Goal: Task Accomplishment & Management: Use online tool/utility

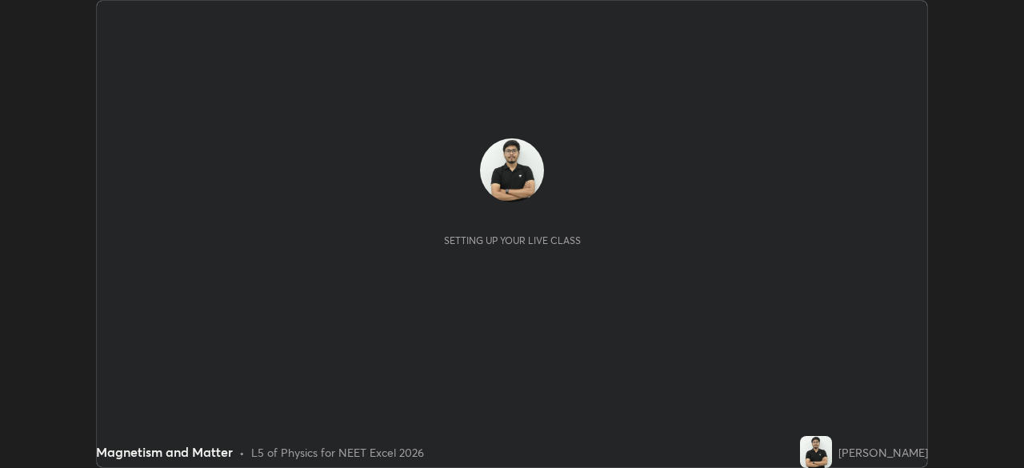
scroll to position [468, 1023]
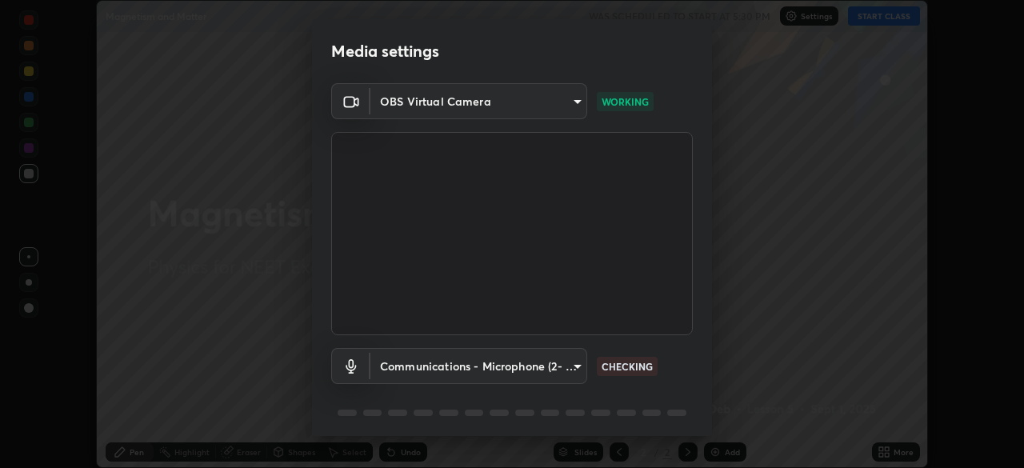
click at [298, 317] on div "Media settings OBS Virtual Camera cf3e65bbe0dd3e3114fc5c5d1a507056e203f1371f7c6…" at bounding box center [512, 234] width 1024 height 468
click at [505, 360] on body "Erase all Magnetism and Matter WAS SCHEDULED TO START AT 5:30 PM Settings START…" at bounding box center [512, 234] width 1024 height 468
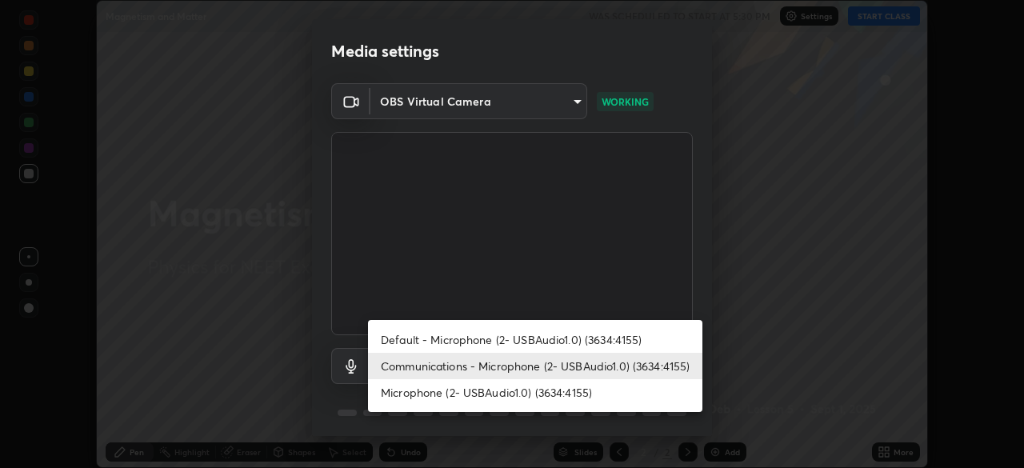
click at [496, 367] on li "Communications - Microphone (2- USBAudio1.0) (3634:4155)" at bounding box center [535, 366] width 334 height 26
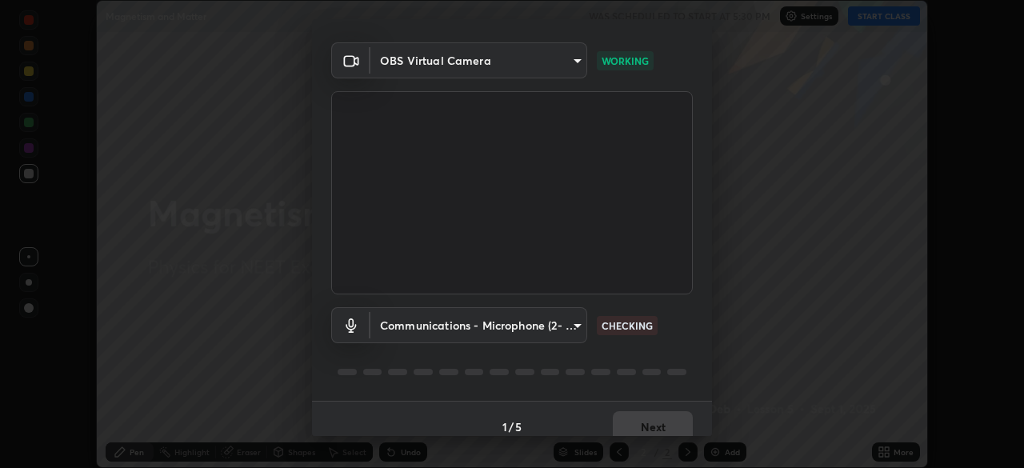
scroll to position [57, 0]
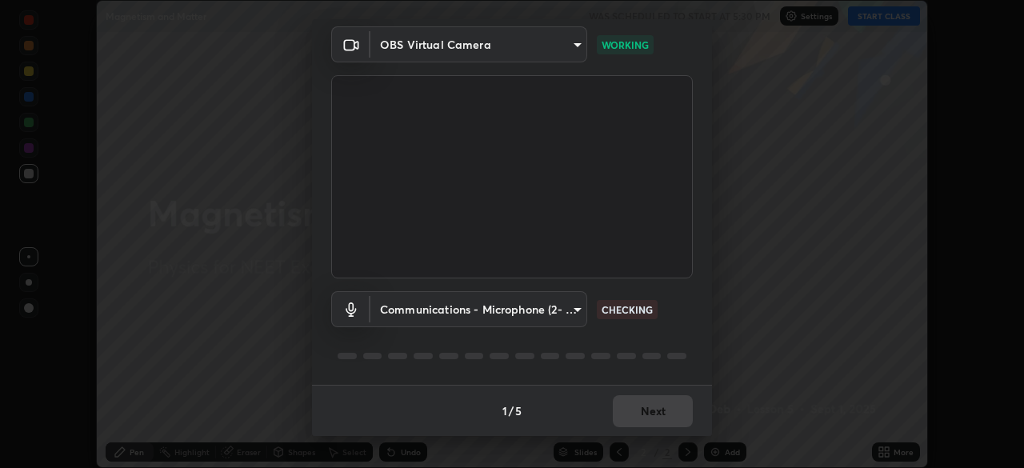
click at [500, 313] on body "Erase all Magnetism and Matter WAS SCHEDULED TO START AT 5:30 PM Settings START…" at bounding box center [512, 234] width 1024 height 468
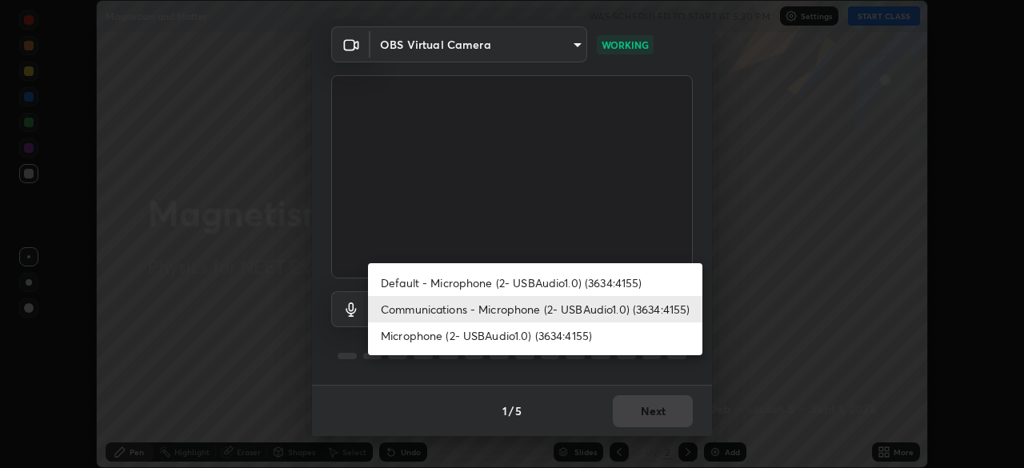
click at [501, 286] on li "Default - Microphone (2- USBAudio1.0) (3634:4155)" at bounding box center [535, 282] width 334 height 26
type input "default"
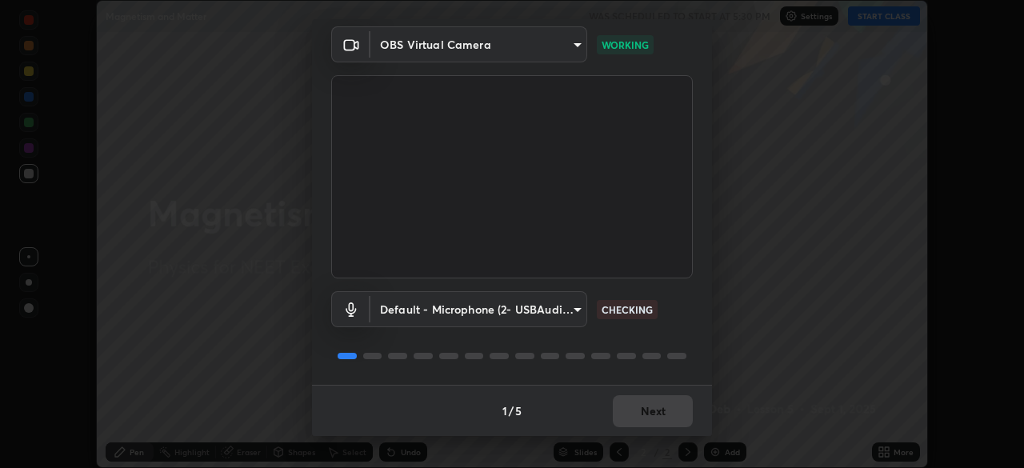
click at [522, 316] on body "Erase all Magnetism and Matter WAS SCHEDULED TO START AT 5:30 PM Settings START…" at bounding box center [512, 234] width 1024 height 468
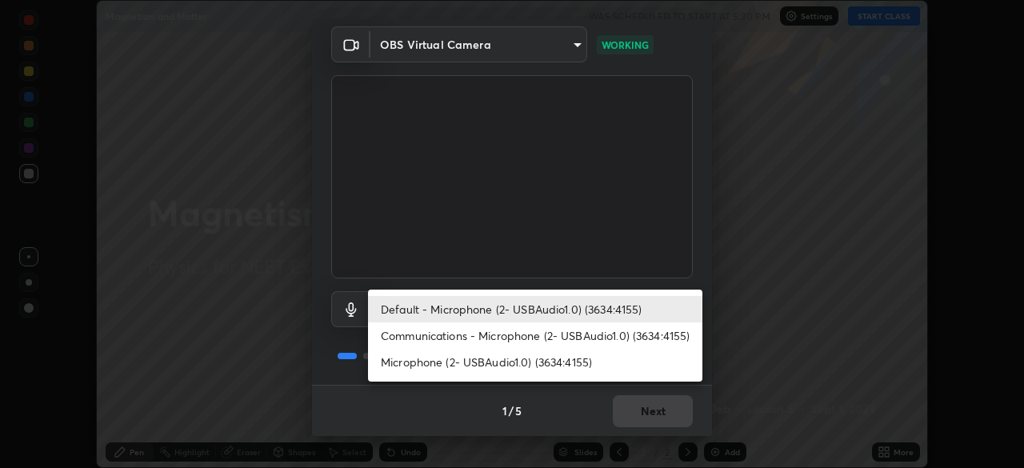
click at [483, 305] on li "Default - Microphone (2- USBAudio1.0) (3634:4155)" at bounding box center [535, 309] width 334 height 26
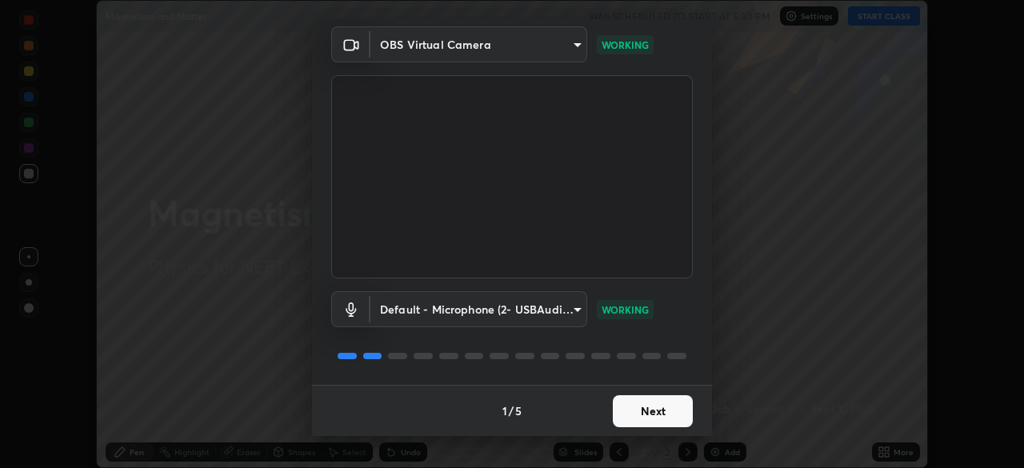
click at [639, 412] on button "Next" at bounding box center [653, 411] width 80 height 32
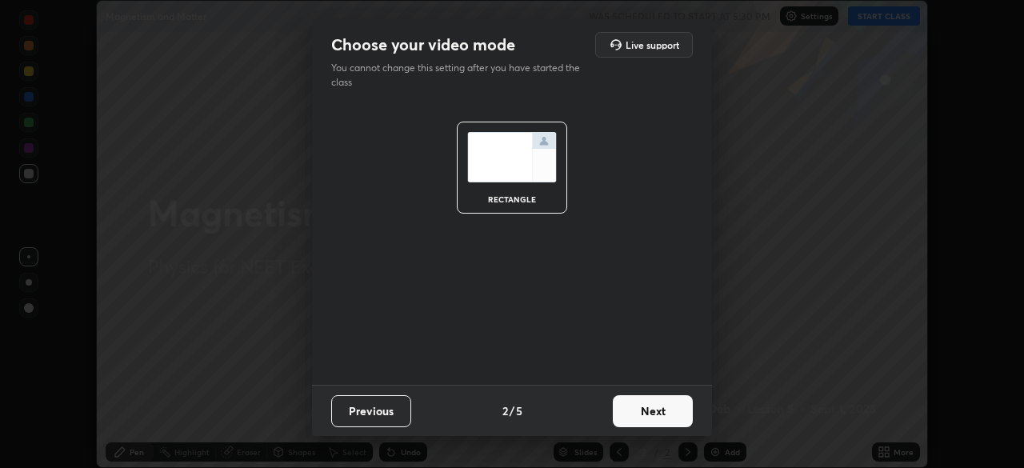
click at [641, 411] on button "Next" at bounding box center [653, 411] width 80 height 32
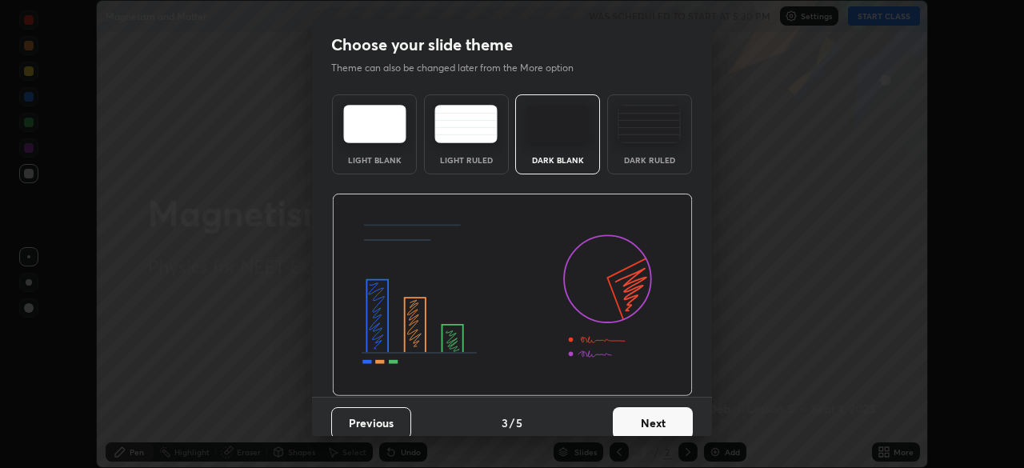
click at [640, 419] on button "Next" at bounding box center [653, 423] width 80 height 32
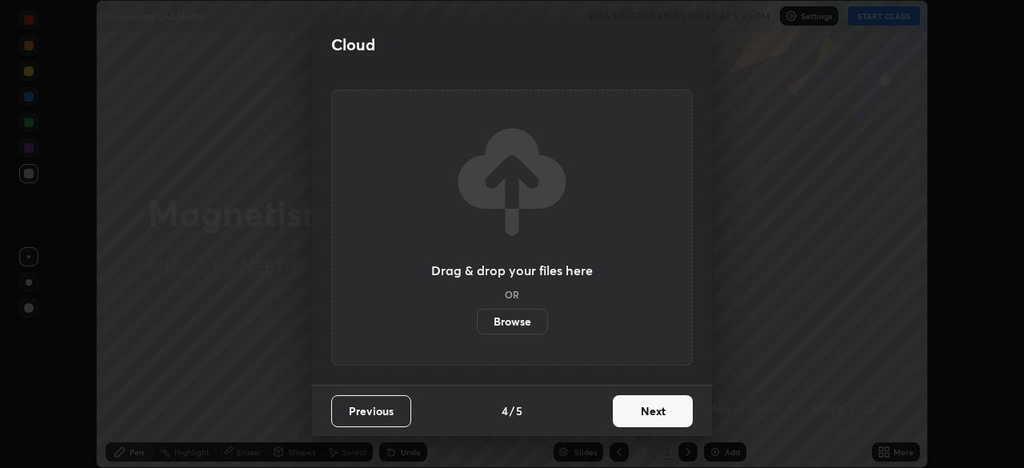
click at [641, 418] on button "Next" at bounding box center [653, 411] width 80 height 32
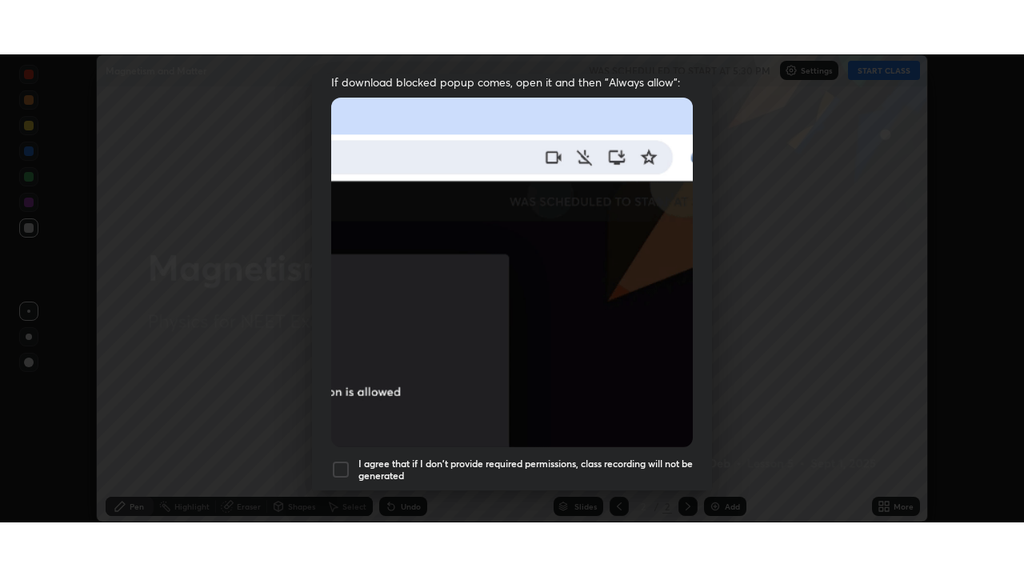
scroll to position [383, 0]
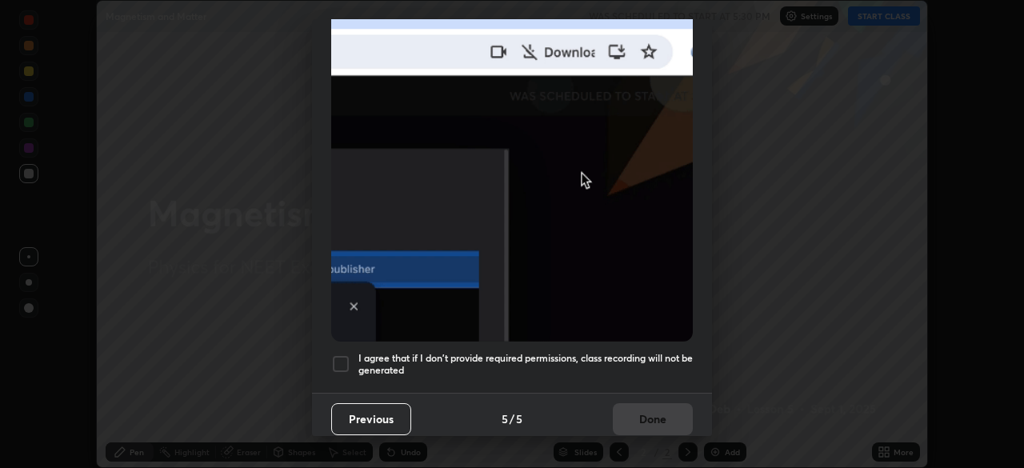
click at [337, 359] on div at bounding box center [340, 363] width 19 height 19
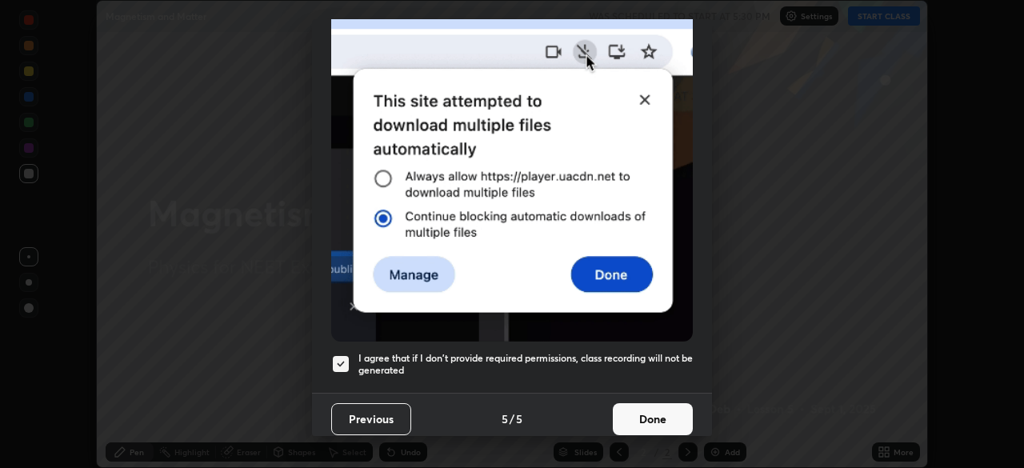
click at [643, 405] on button "Done" at bounding box center [653, 419] width 80 height 32
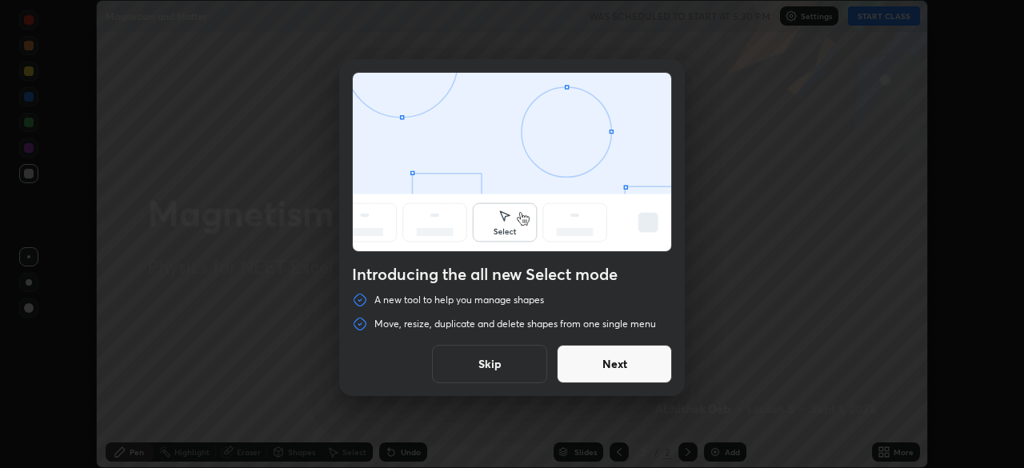
click at [513, 365] on button "Skip" at bounding box center [489, 364] width 115 height 38
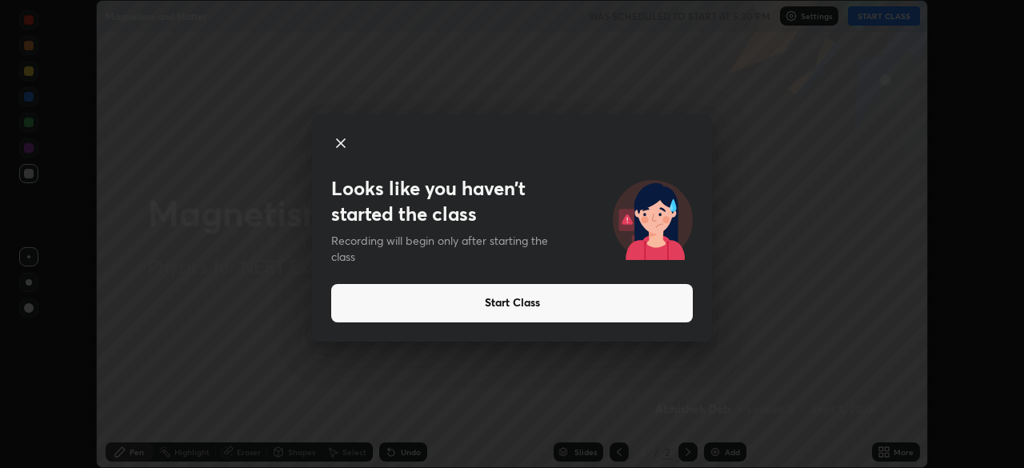
click at [554, 297] on button "Start Class" at bounding box center [511, 303] width 361 height 38
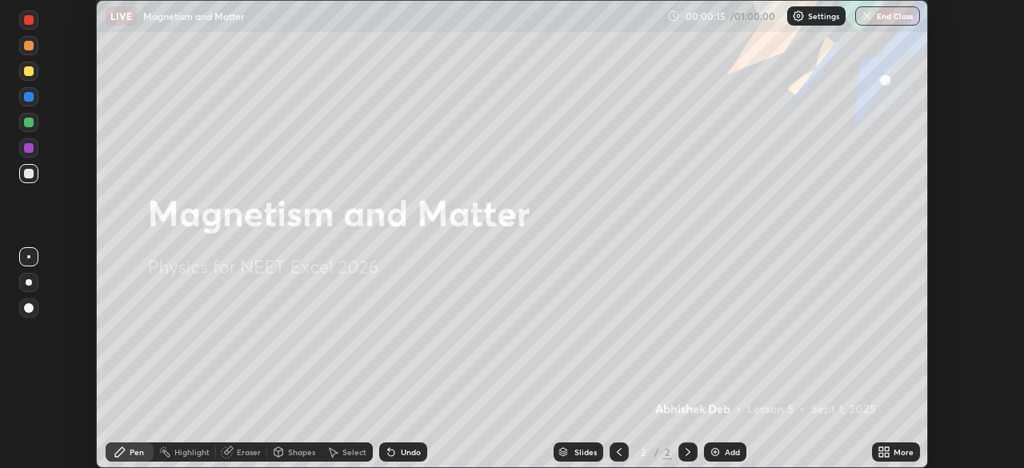
click at [721, 451] on div "Add" at bounding box center [725, 451] width 42 height 19
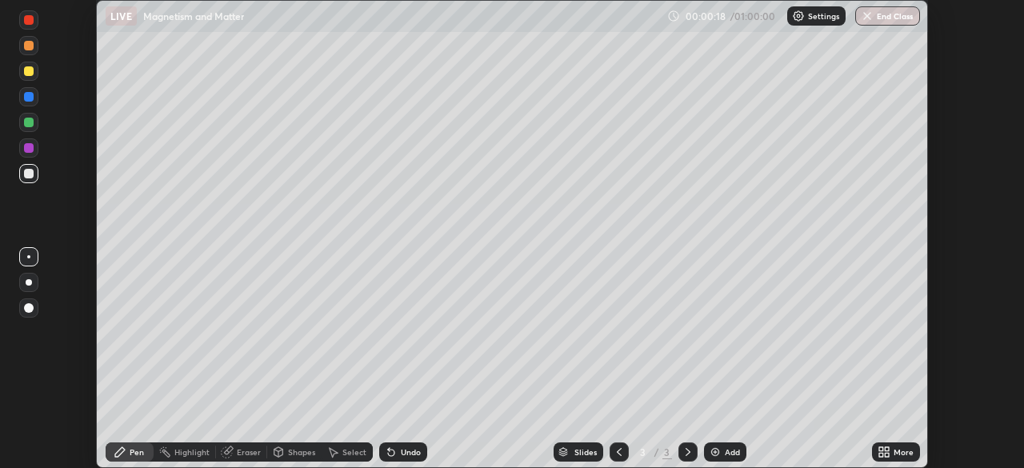
click at [617, 454] on icon at bounding box center [619, 452] width 5 height 8
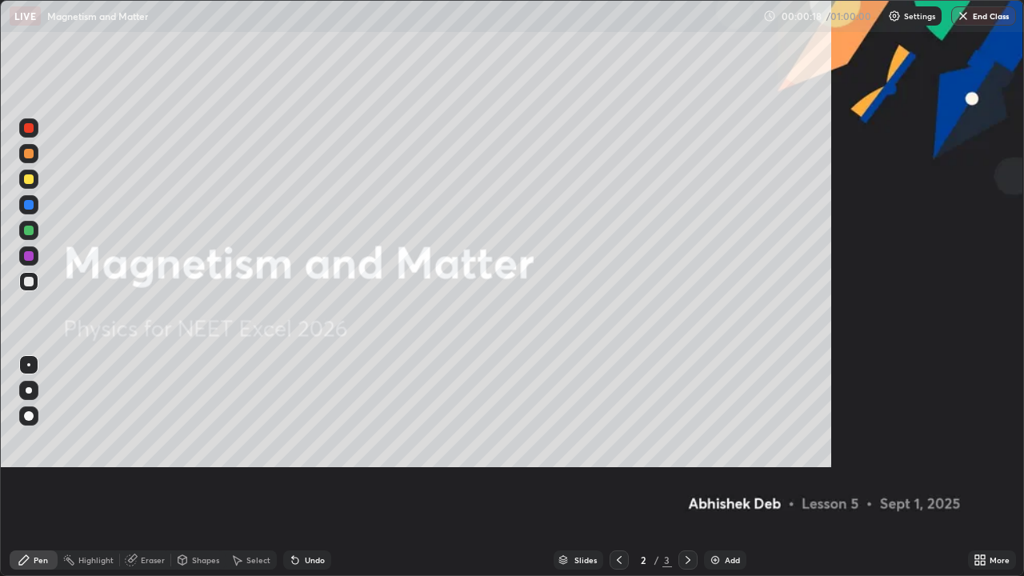
scroll to position [576, 1024]
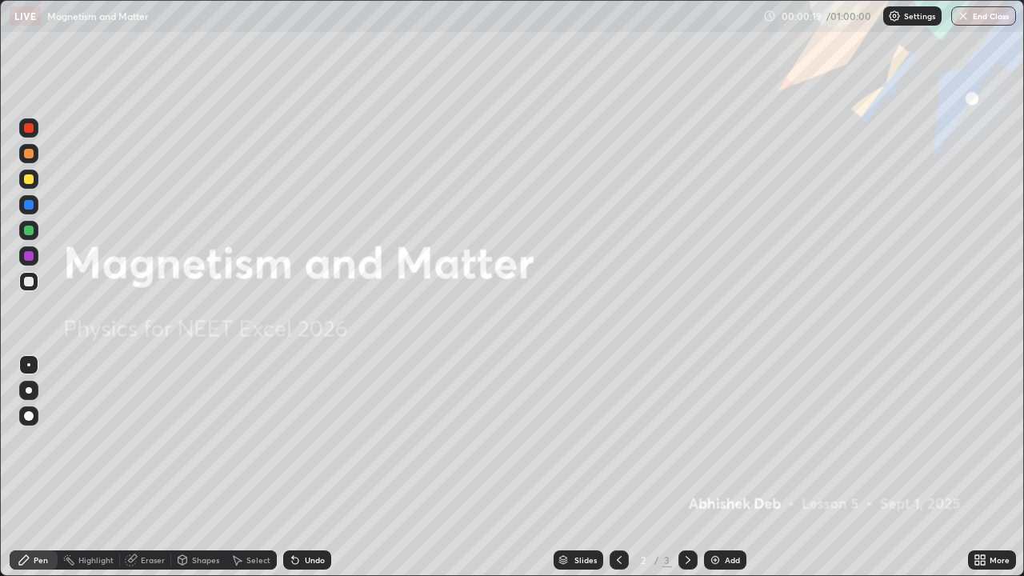
click at [616, 467] on icon at bounding box center [619, 559] width 13 height 13
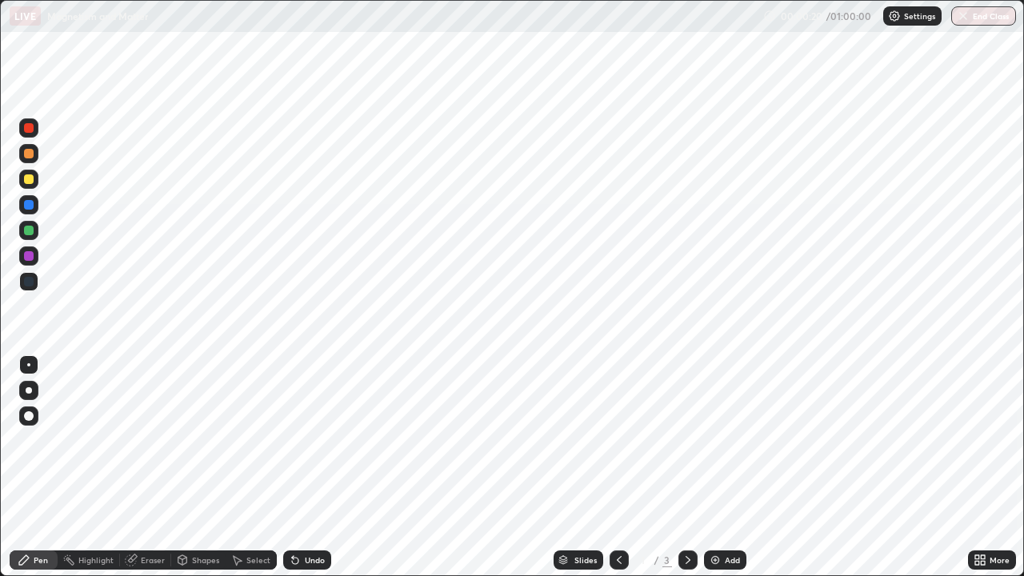
click at [686, 467] on icon at bounding box center [687, 559] width 13 height 13
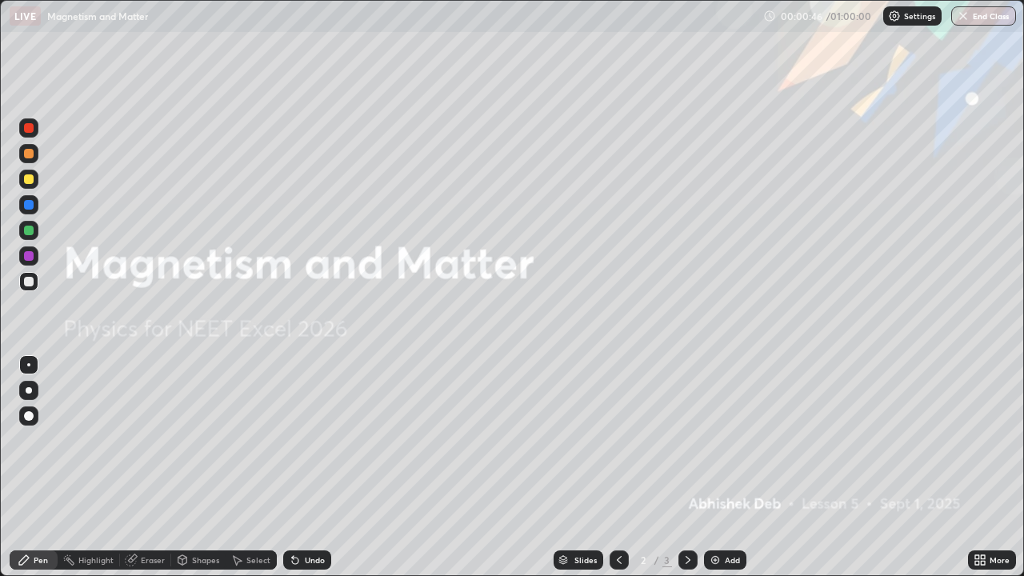
click at [149, 467] on div "Eraser" at bounding box center [153, 560] width 24 height 8
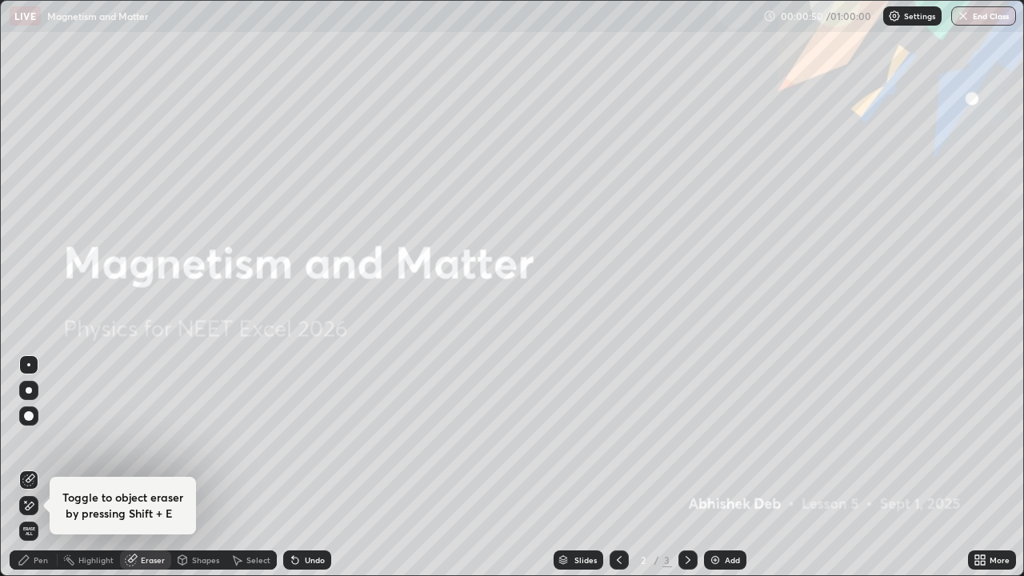
click at [40, 467] on div "Pen" at bounding box center [41, 560] width 14 height 8
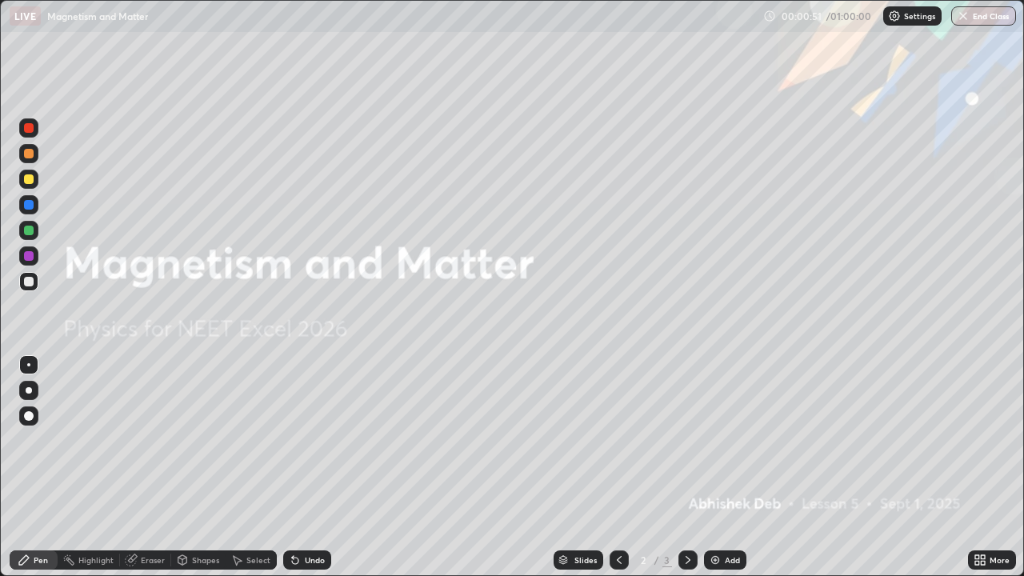
click at [40, 467] on div "Pen" at bounding box center [41, 560] width 14 height 8
click at [686, 467] on icon at bounding box center [687, 559] width 13 height 13
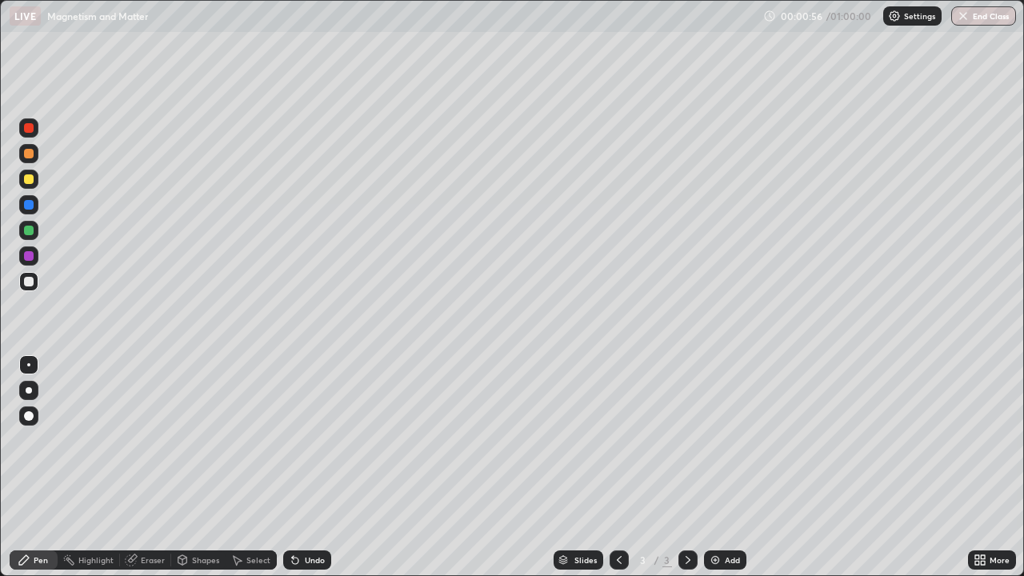
click at [31, 392] on div at bounding box center [28, 390] width 19 height 19
click at [142, 467] on div "Eraser" at bounding box center [153, 560] width 24 height 8
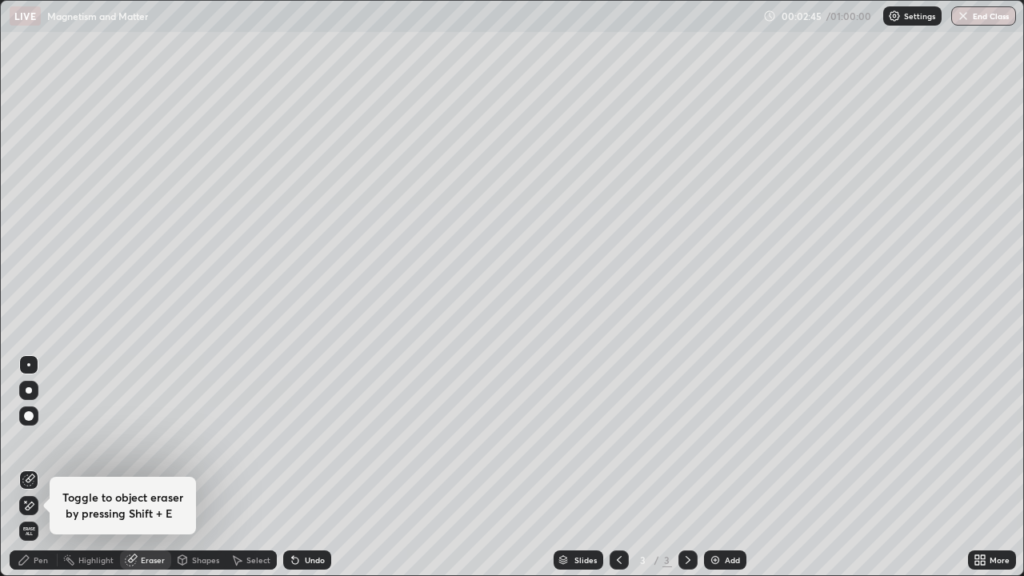
click at [43, 467] on div "Pen" at bounding box center [41, 560] width 14 height 8
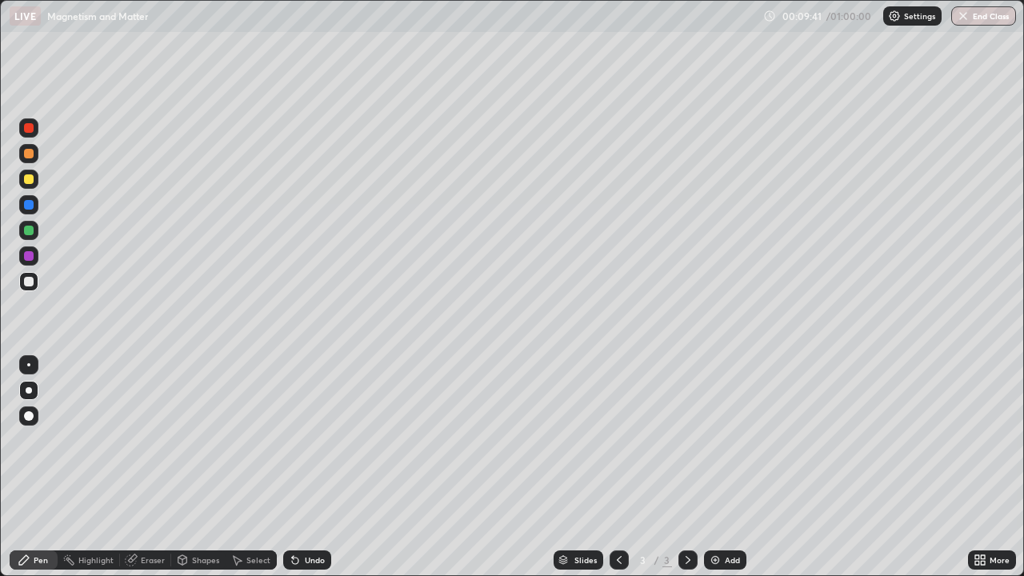
click at [716, 467] on img at bounding box center [714, 559] width 13 height 13
click at [146, 467] on div "Eraser" at bounding box center [153, 560] width 24 height 8
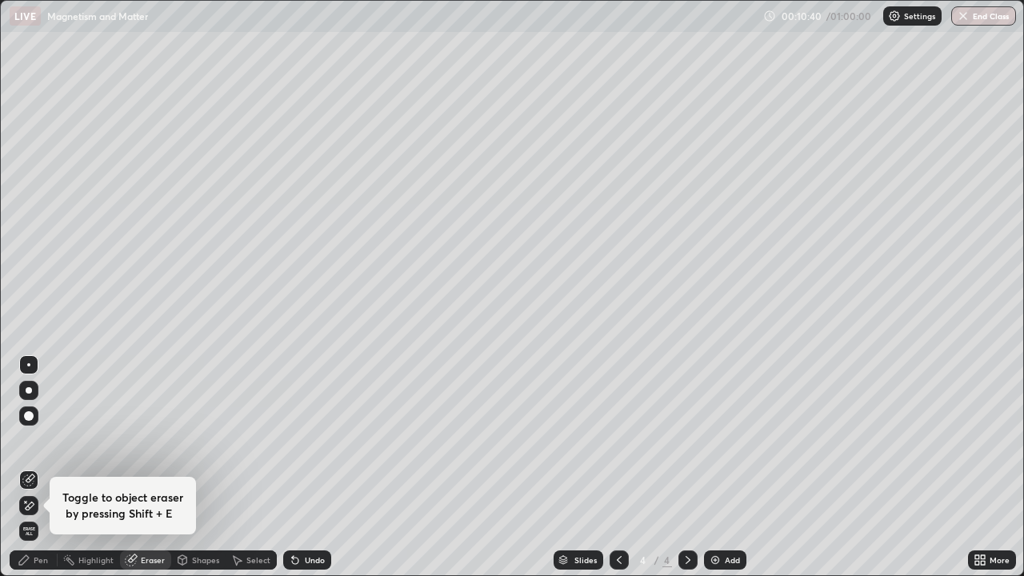
click at [45, 467] on div "Pen" at bounding box center [41, 560] width 14 height 8
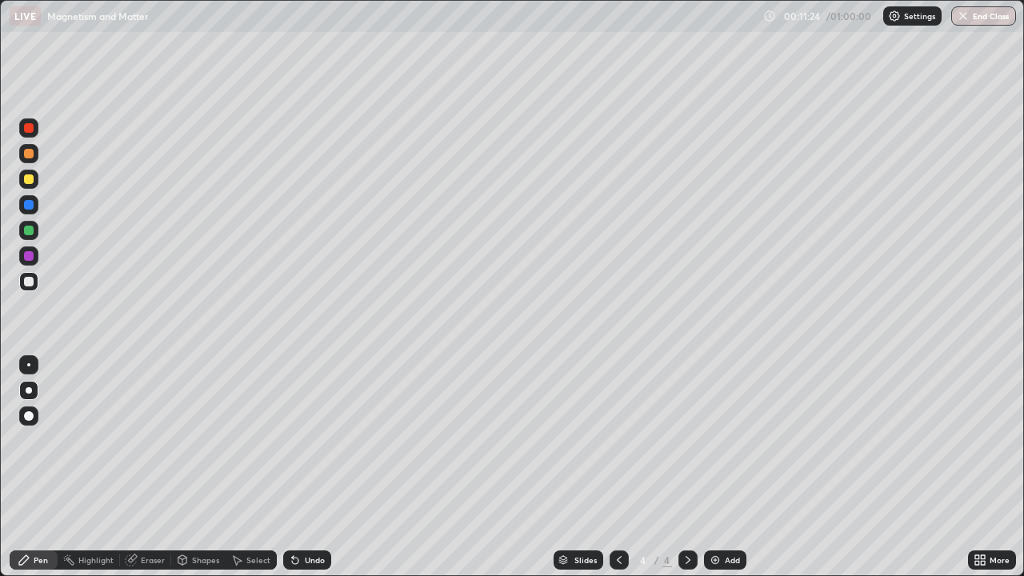
click at [150, 467] on div "Eraser" at bounding box center [153, 560] width 24 height 8
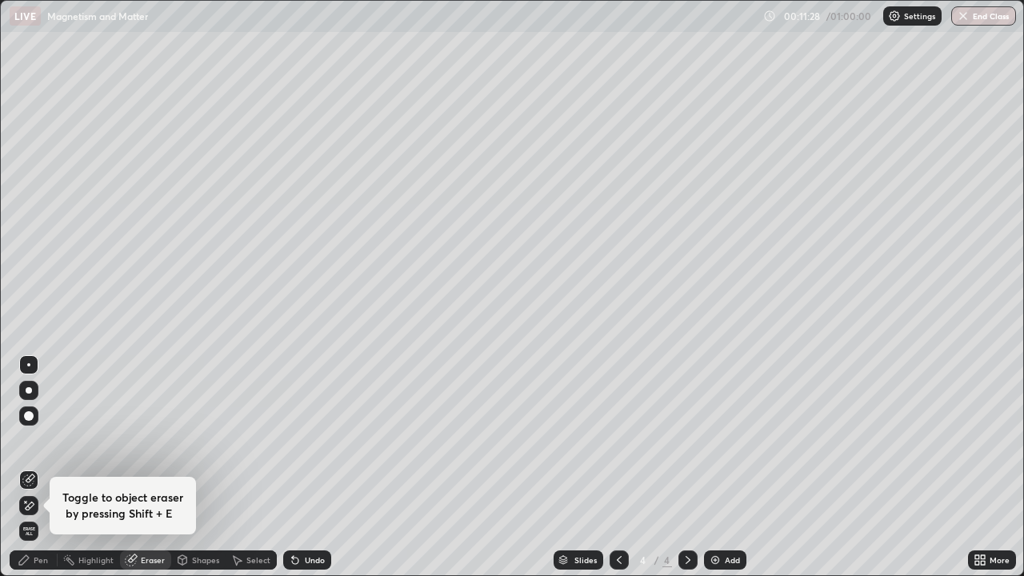
click at [42, 467] on div "Pen" at bounding box center [41, 560] width 14 height 8
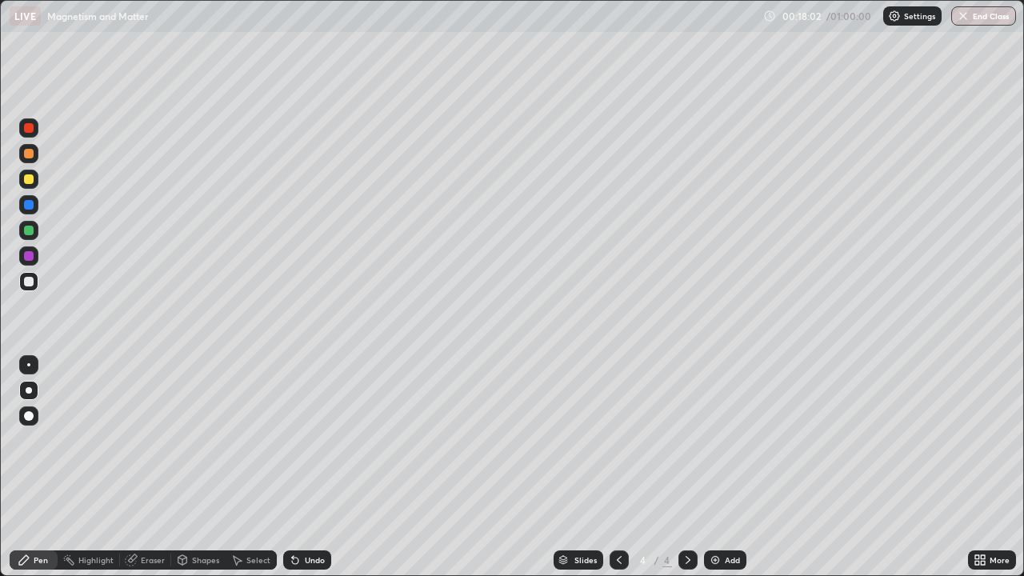
click at [716, 467] on img at bounding box center [714, 559] width 13 height 13
click at [142, 467] on div "Eraser" at bounding box center [153, 560] width 24 height 8
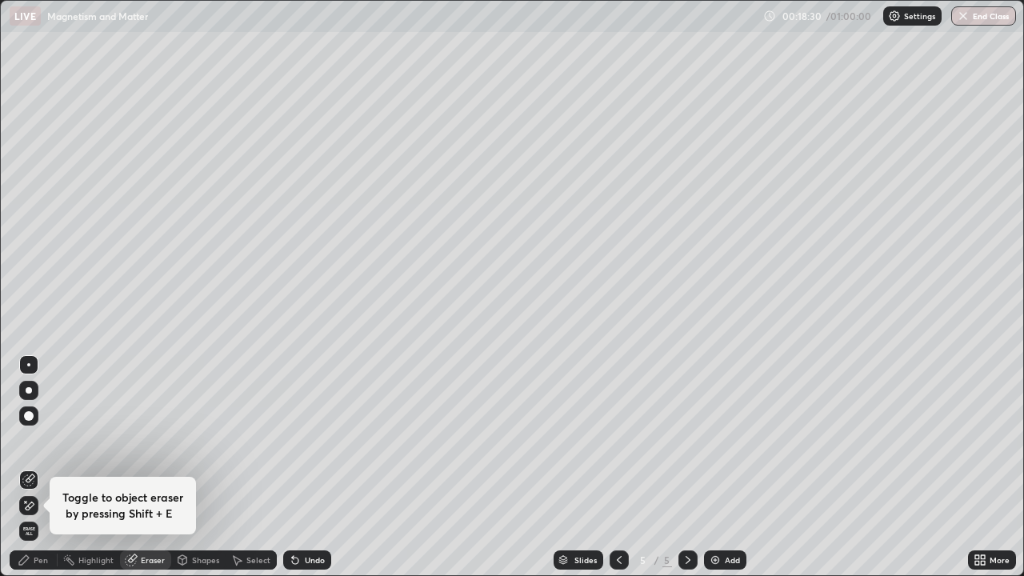
click at [43, 467] on div "Pen" at bounding box center [34, 559] width 48 height 19
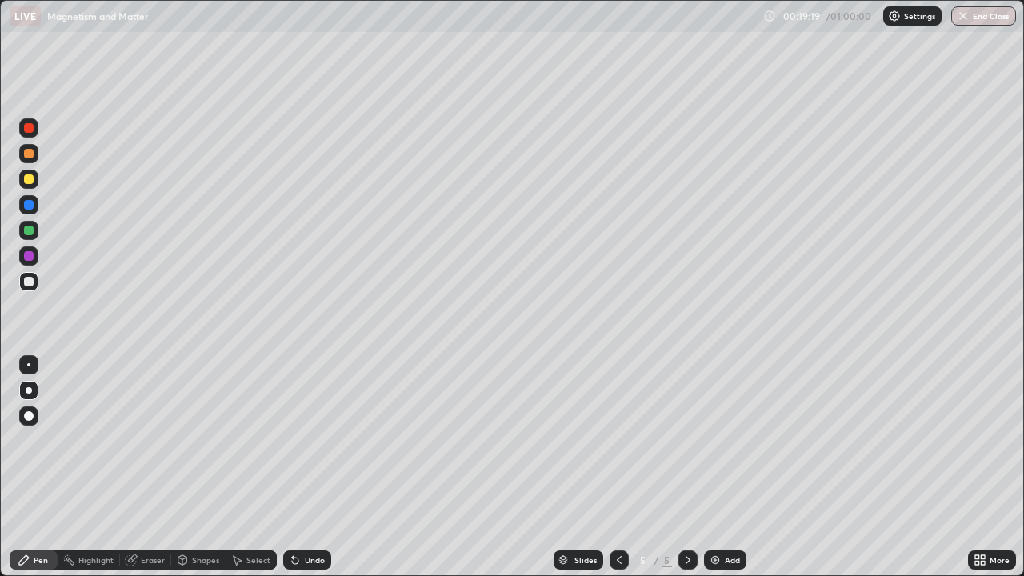
click at [148, 467] on div "Eraser" at bounding box center [153, 560] width 24 height 8
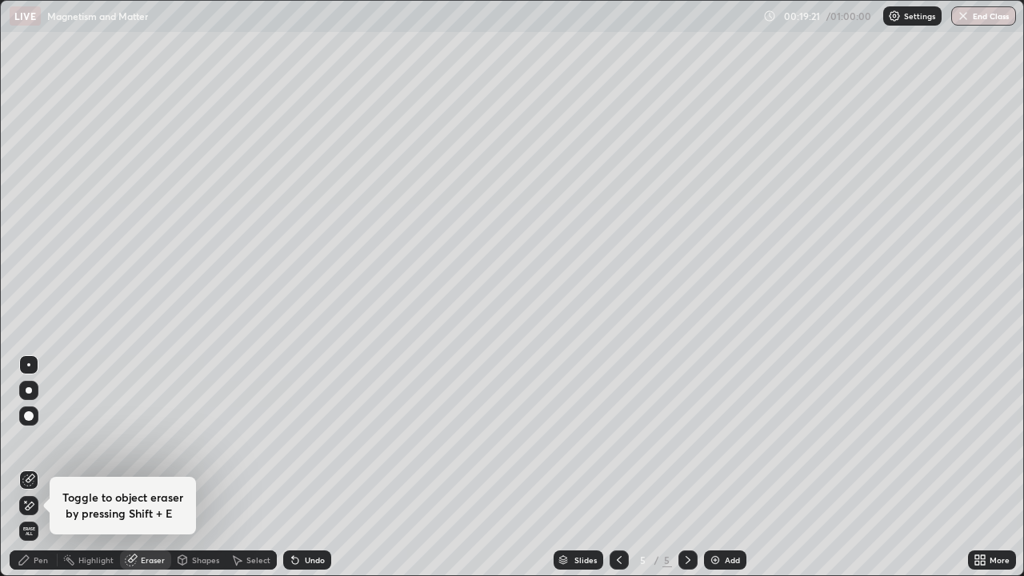
click at [43, 467] on div "Pen" at bounding box center [41, 560] width 14 height 8
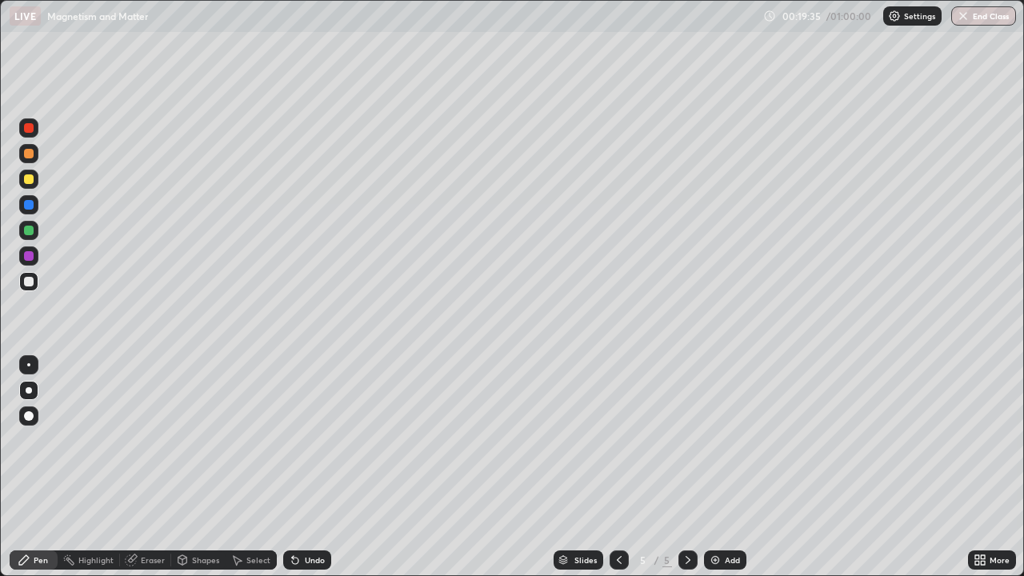
click at [142, 467] on div "Eraser" at bounding box center [153, 560] width 24 height 8
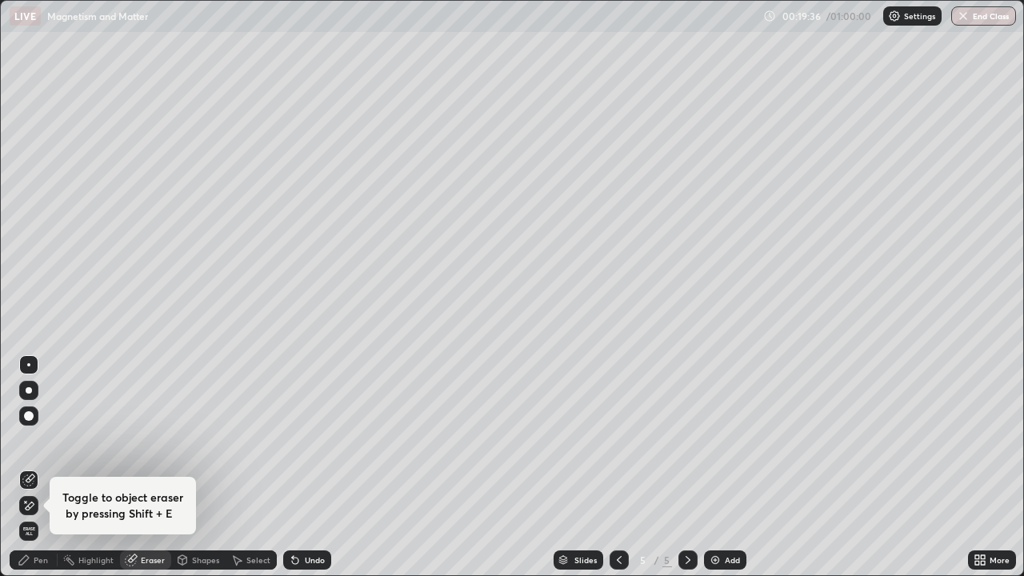
click at [37, 467] on div "Pen" at bounding box center [41, 560] width 14 height 8
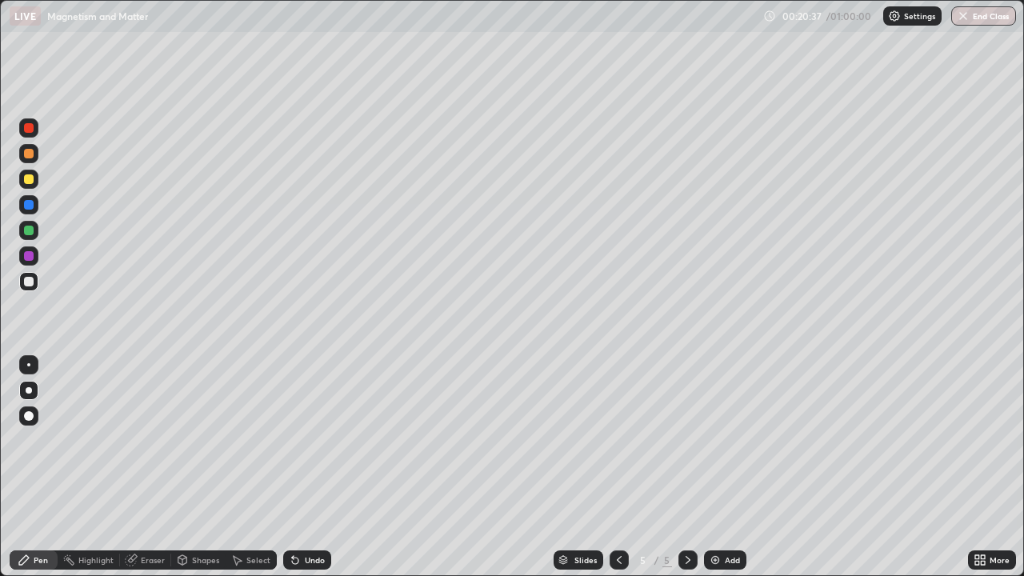
click at [43, 309] on div "Erase all" at bounding box center [29, 288] width 38 height 512
click at [297, 467] on icon at bounding box center [295, 559] width 13 height 13
click at [305, 467] on div "Undo" at bounding box center [315, 560] width 20 height 8
click at [307, 467] on div "Undo" at bounding box center [315, 560] width 20 height 8
click at [312, 467] on div "Undo" at bounding box center [315, 560] width 20 height 8
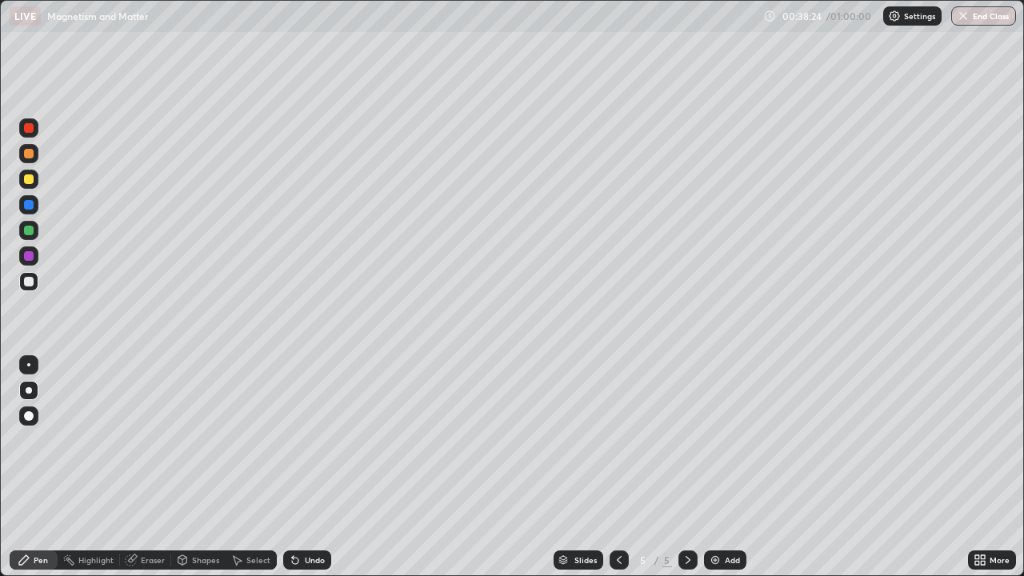
click at [980, 15] on button "End Class" at bounding box center [983, 15] width 65 height 19
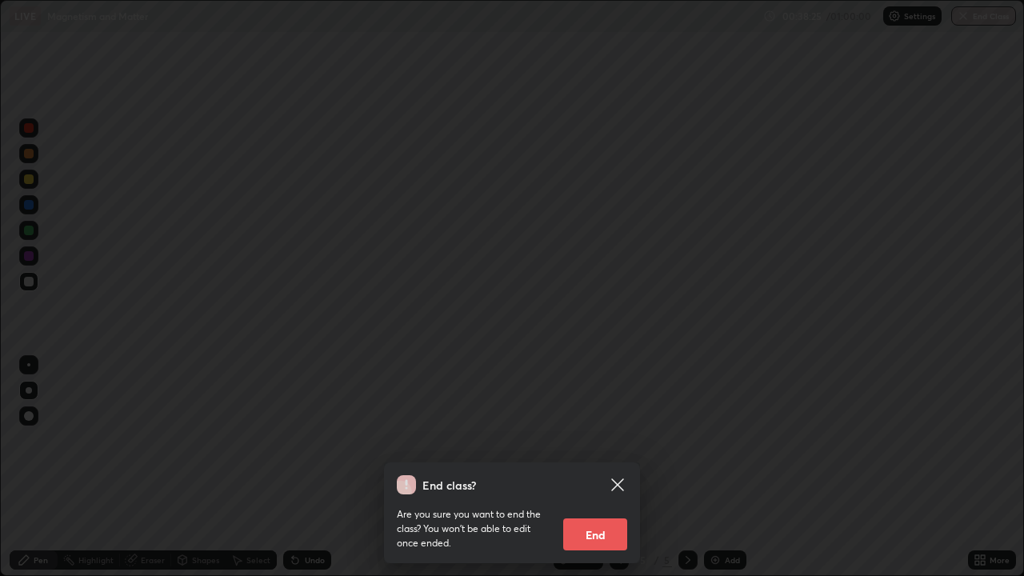
click at [609, 467] on button "End" at bounding box center [595, 534] width 64 height 32
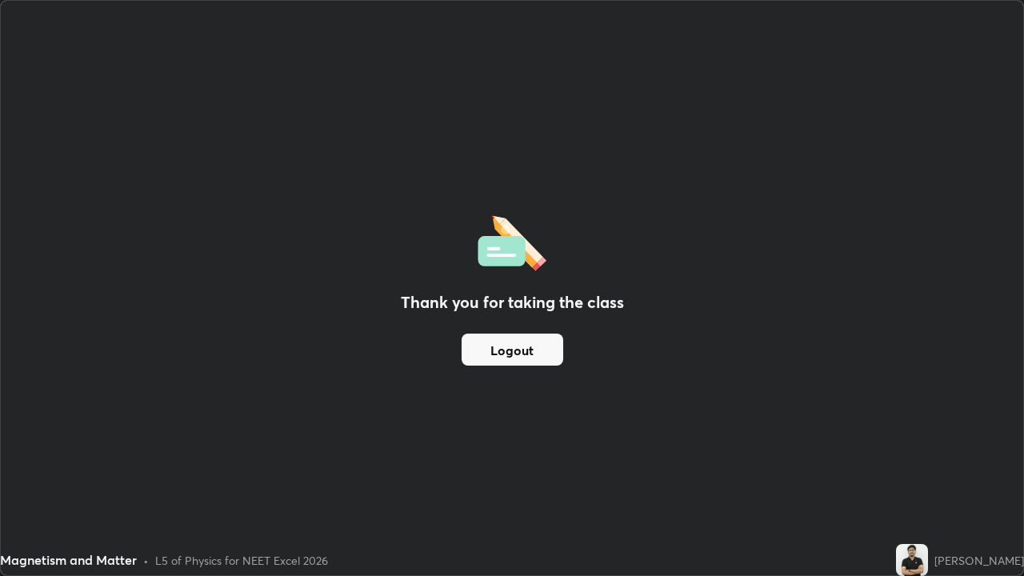
click at [520, 351] on button "Logout" at bounding box center [512, 349] width 102 height 32
click at [501, 349] on button "Logout" at bounding box center [512, 349] width 102 height 32
click at [510, 350] on button "Logout" at bounding box center [512, 349] width 102 height 32
click at [513, 349] on button "Logout" at bounding box center [512, 349] width 102 height 32
click at [513, 351] on button "Logout" at bounding box center [512, 349] width 102 height 32
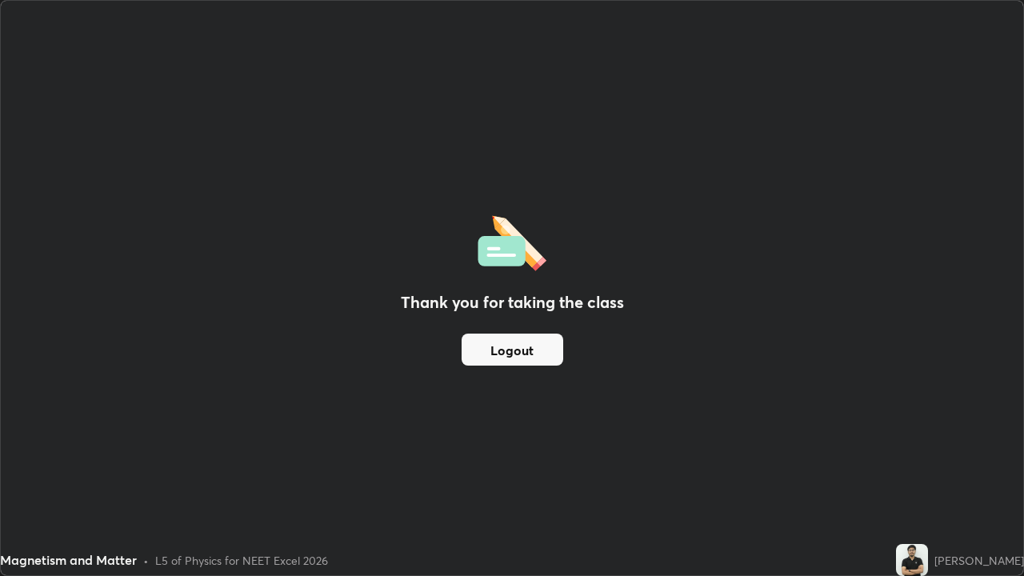
click at [508, 353] on button "Logout" at bounding box center [512, 349] width 102 height 32
click at [16, 289] on div "Thank you for taking the class Logout" at bounding box center [512, 288] width 1022 height 574
click at [516, 346] on button "Logout" at bounding box center [512, 349] width 102 height 32
click at [515, 349] on button "Logout" at bounding box center [512, 349] width 102 height 32
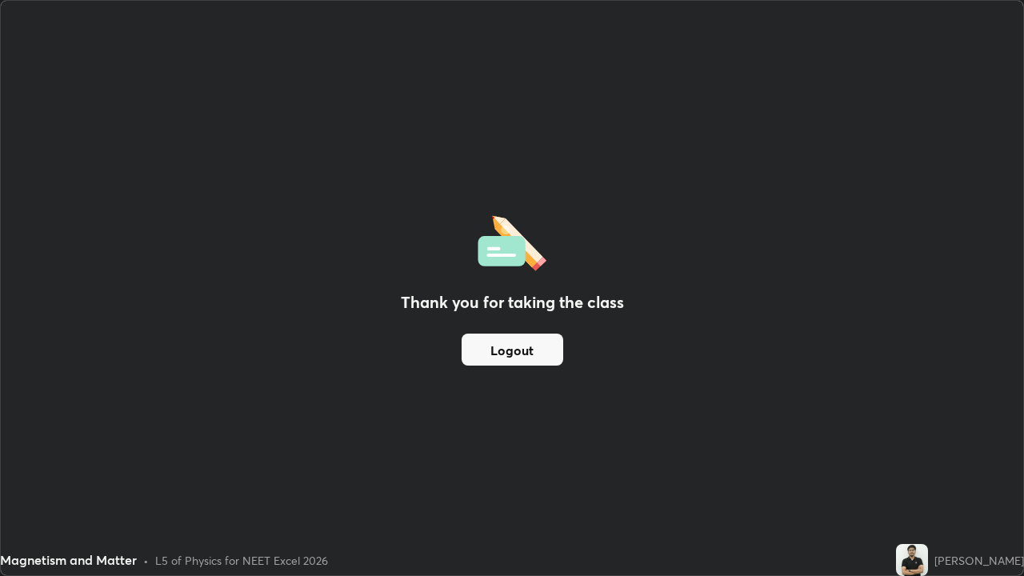
click at [515, 349] on button "Logout" at bounding box center [512, 349] width 102 height 32
click at [521, 349] on button "Logout" at bounding box center [512, 349] width 102 height 32
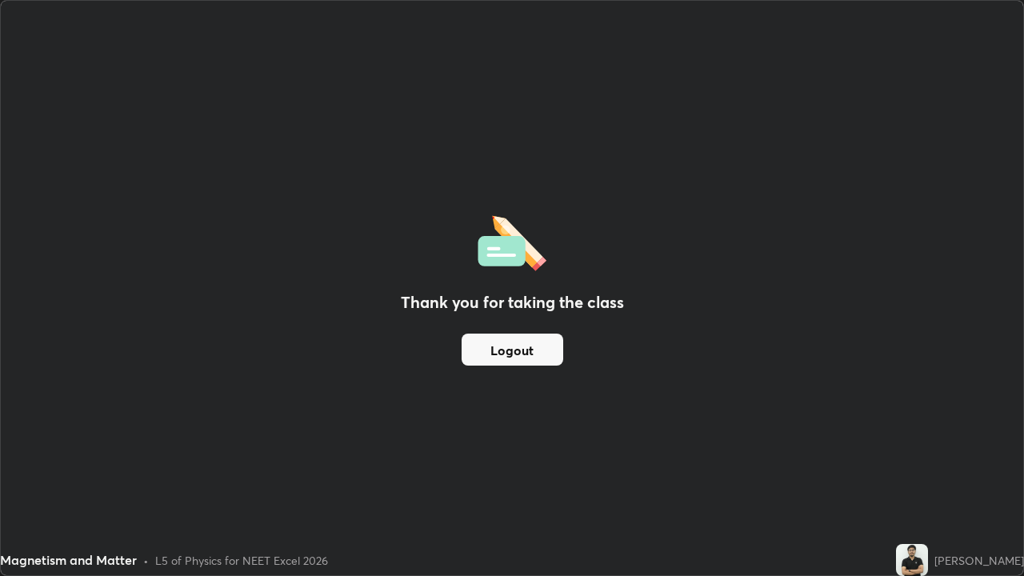
click at [519, 351] on button "Logout" at bounding box center [512, 349] width 102 height 32
click at [522, 343] on button "Logout" at bounding box center [512, 349] width 102 height 32
click at [538, 253] on img at bounding box center [511, 240] width 69 height 61
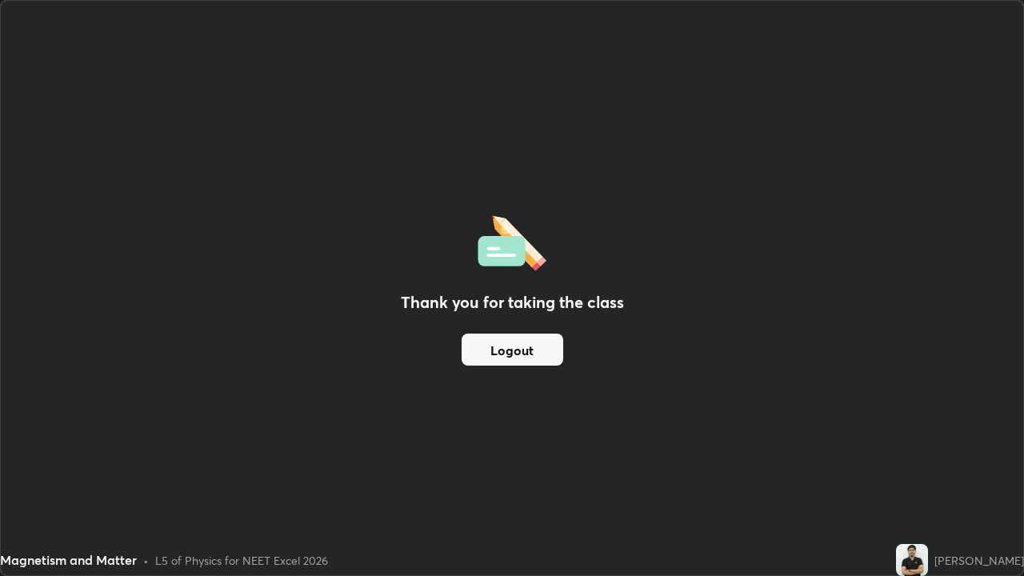
click at [521, 255] on img at bounding box center [511, 240] width 69 height 61
click at [507, 249] on img at bounding box center [511, 240] width 69 height 61
click at [505, 352] on button "Logout" at bounding box center [512, 349] width 102 height 32
click at [501, 349] on button "Logout" at bounding box center [512, 349] width 102 height 32
click at [500, 353] on button "Logout" at bounding box center [512, 349] width 102 height 32
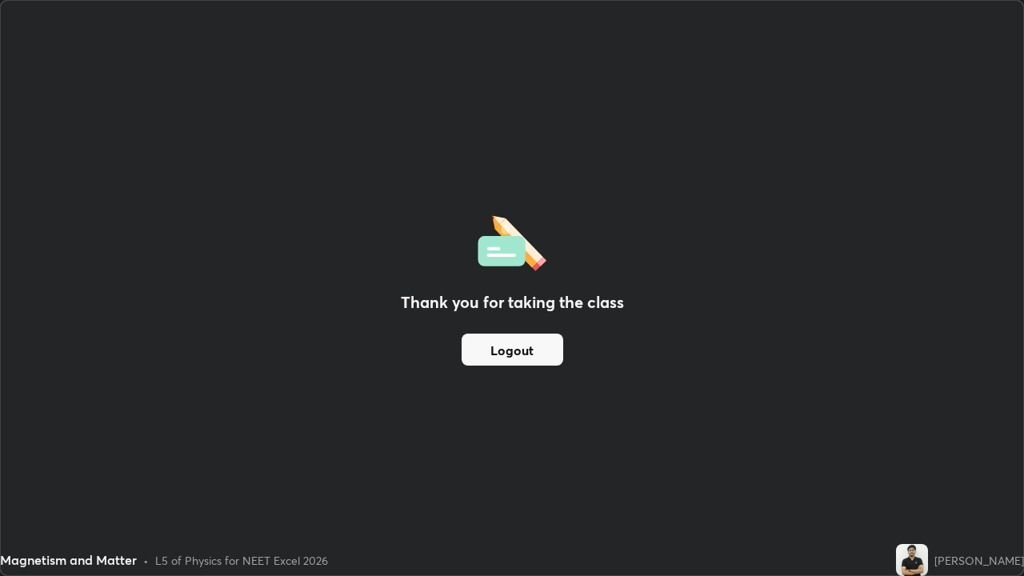
click at [502, 349] on button "Logout" at bounding box center [512, 349] width 102 height 32
click at [504, 353] on button "Logout" at bounding box center [512, 349] width 102 height 32
click at [507, 351] on button "Logout" at bounding box center [512, 349] width 102 height 32
click at [507, 352] on button "Logout" at bounding box center [512, 349] width 102 height 32
click at [511, 351] on button "Logout" at bounding box center [512, 349] width 102 height 32
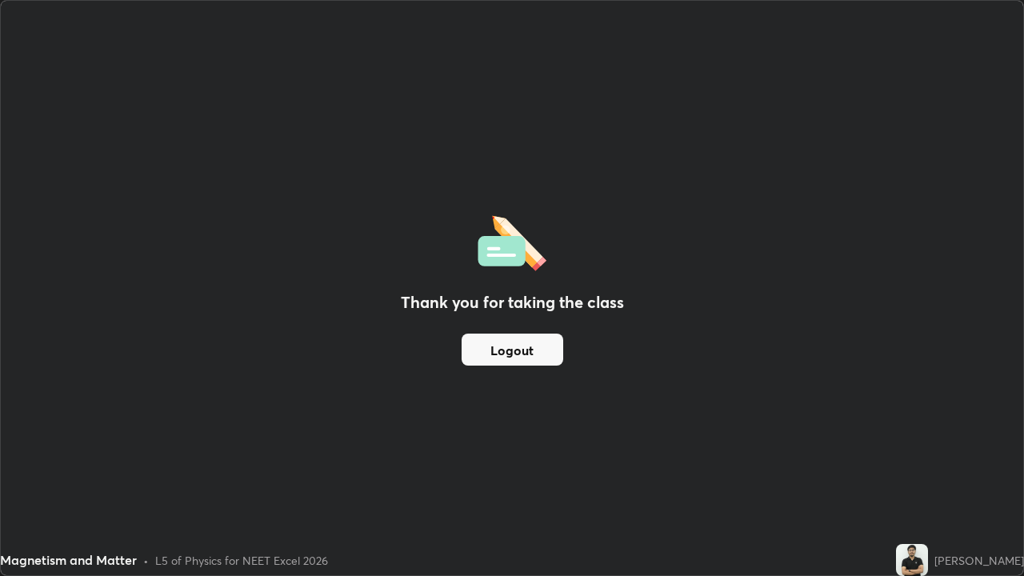
click at [7, 291] on div "Thank you for taking the class Logout" at bounding box center [512, 288] width 1022 height 574
click at [506, 350] on button "Logout" at bounding box center [512, 349] width 102 height 32
click at [498, 353] on button "Logout" at bounding box center [512, 349] width 102 height 32
click at [501, 357] on button "Logout" at bounding box center [512, 349] width 102 height 32
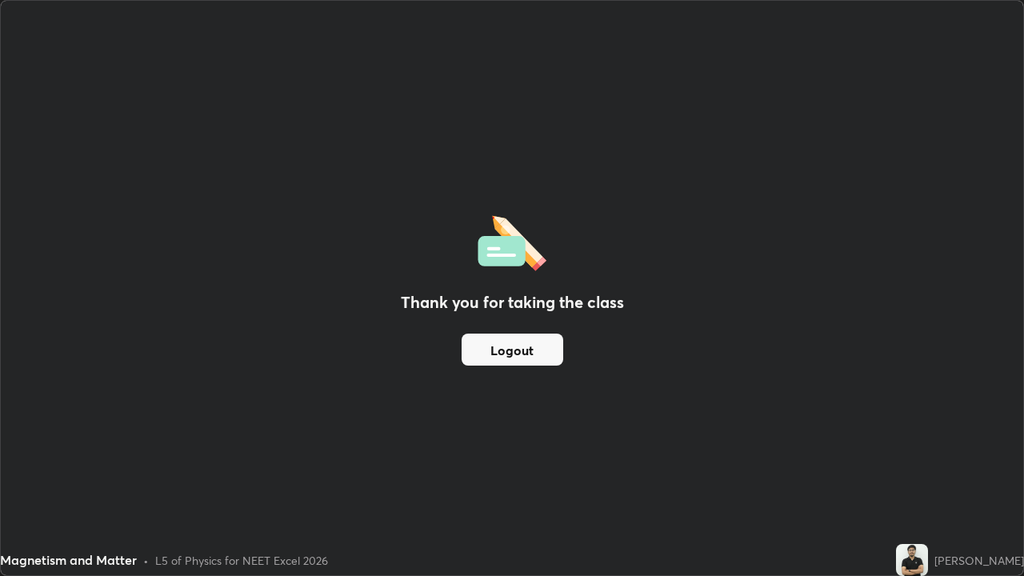
click at [498, 354] on button "Logout" at bounding box center [512, 349] width 102 height 32
click at [496, 354] on button "Logout" at bounding box center [512, 349] width 102 height 32
click at [1011, 405] on div "Thank you for taking the class Logout" at bounding box center [512, 288] width 1022 height 574
click at [533, 357] on button "Logout" at bounding box center [512, 349] width 102 height 32
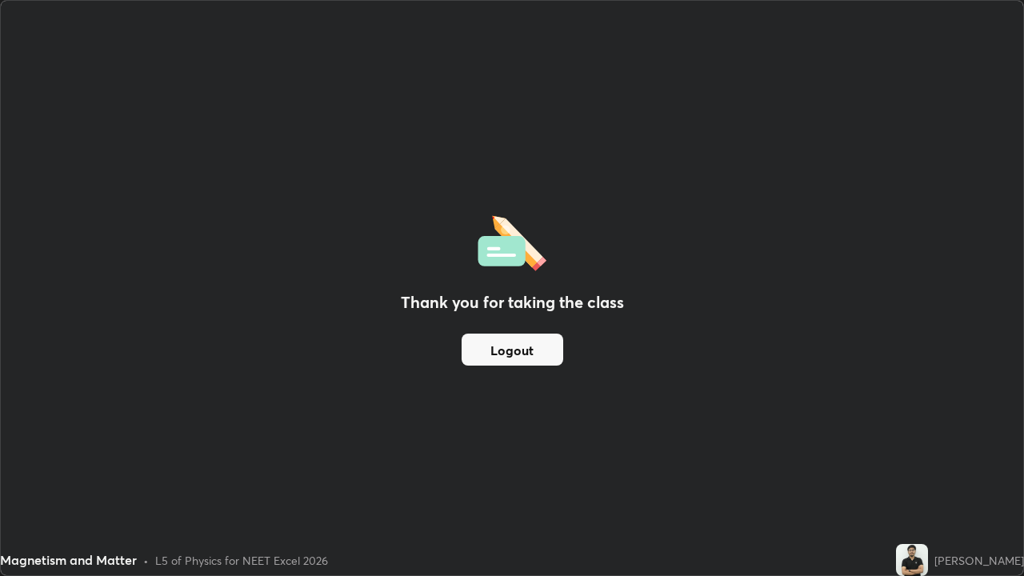
click at [512, 357] on button "Logout" at bounding box center [512, 349] width 102 height 32
click at [511, 349] on button "Logout" at bounding box center [512, 349] width 102 height 32
click at [513, 348] on button "Logout" at bounding box center [512, 349] width 102 height 32
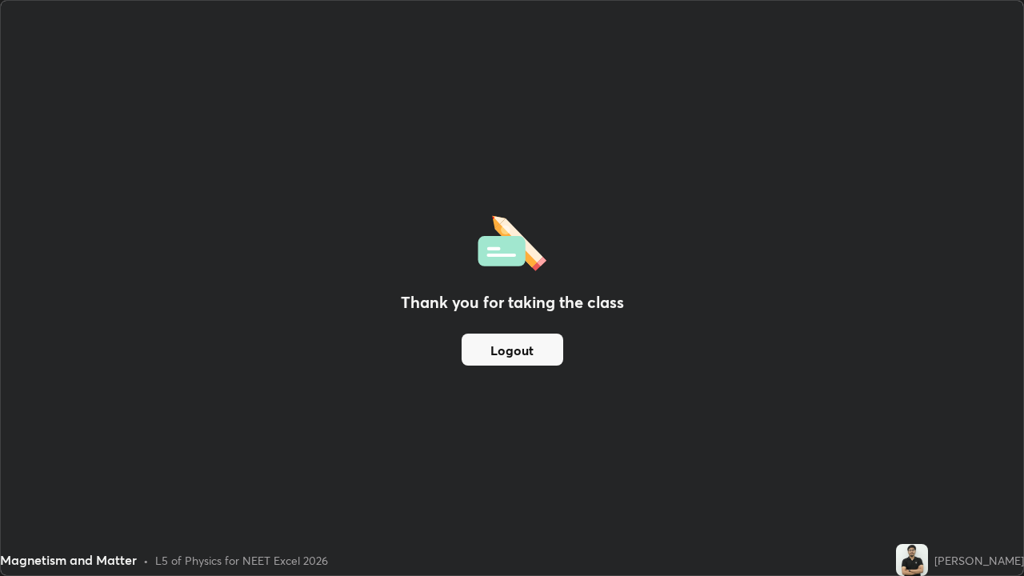
click at [514, 354] on button "Logout" at bounding box center [512, 349] width 102 height 32
click at [513, 357] on button "Logout" at bounding box center [512, 349] width 102 height 32
click at [1003, 138] on div "Thank you for taking the class Logout" at bounding box center [512, 288] width 1022 height 574
click at [533, 363] on button "Logout" at bounding box center [512, 349] width 102 height 32
click at [511, 354] on button "Logout" at bounding box center [512, 349] width 102 height 32
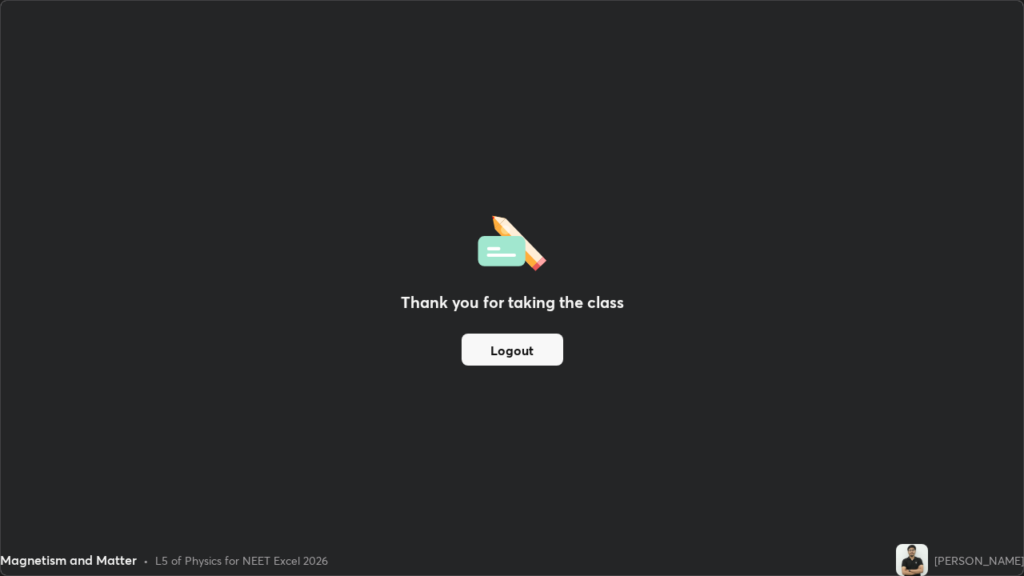
click at [511, 354] on button "Logout" at bounding box center [512, 349] width 102 height 32
click at [508, 355] on button "Logout" at bounding box center [512, 349] width 102 height 32
click at [505, 359] on button "Logout" at bounding box center [512, 349] width 102 height 32
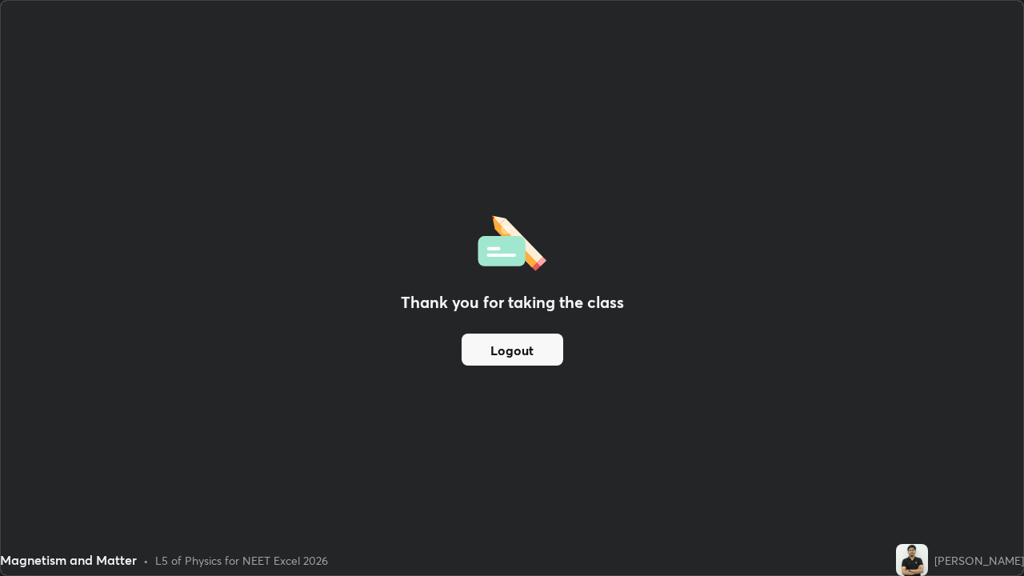
click at [928, 467] on img at bounding box center [912, 560] width 32 height 32
click at [977, 467] on div "[PERSON_NAME]" at bounding box center [979, 560] width 90 height 17
click at [976, 467] on div "[PERSON_NAME]" at bounding box center [979, 560] width 90 height 17
click at [972, 467] on div "[PERSON_NAME]" at bounding box center [979, 560] width 90 height 17
click at [529, 348] on button "Logout" at bounding box center [512, 349] width 102 height 32
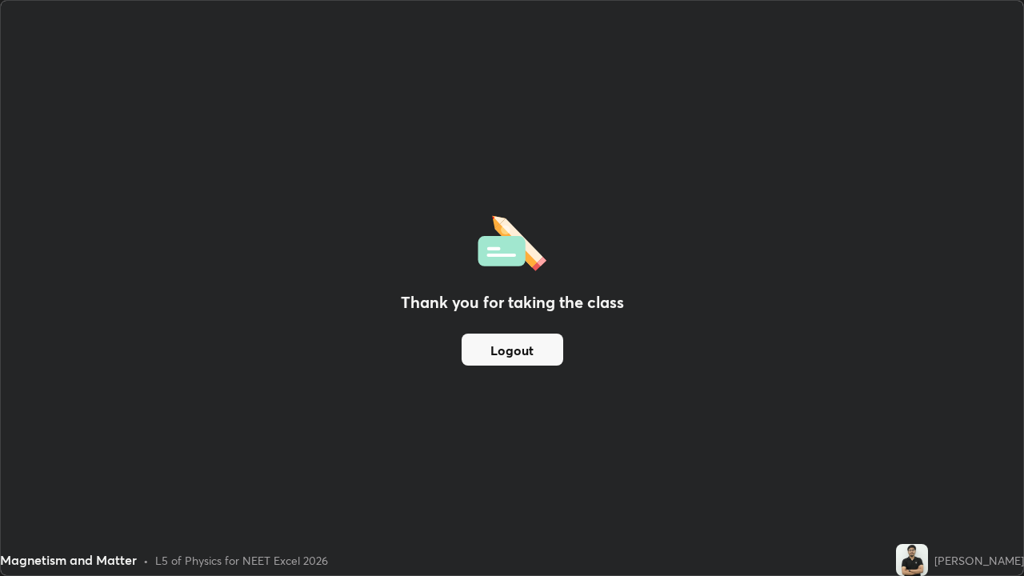
click at [519, 357] on button "Logout" at bounding box center [512, 349] width 102 height 32
click at [516, 357] on button "Logout" at bounding box center [512, 349] width 102 height 32
click at [516, 351] on button "Logout" at bounding box center [512, 349] width 102 height 32
click at [520, 357] on button "Logout" at bounding box center [512, 349] width 102 height 32
